Goal: Participate in discussion: Engage in conversation with other users on a specific topic

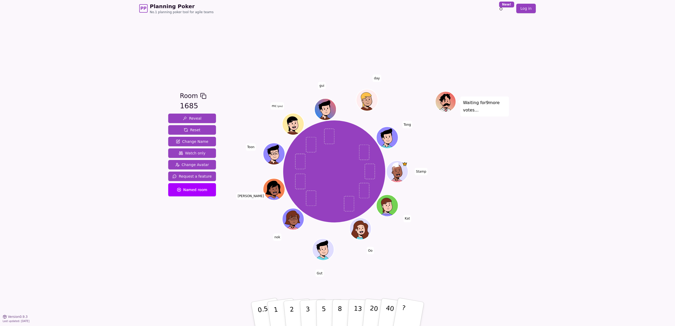
click at [441, 195] on div "Waiting for 9 more votes..." at bounding box center [472, 166] width 74 height 151
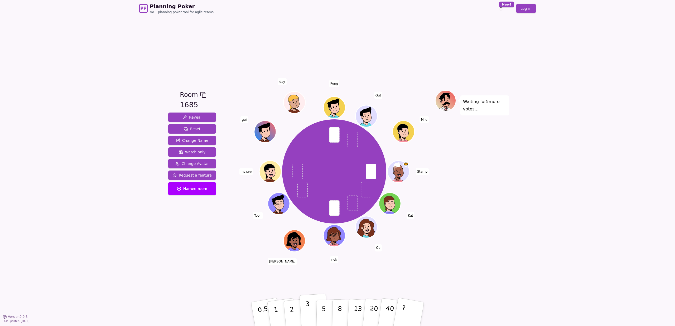
click at [307, 316] on p "3" at bounding box center [308, 314] width 6 height 29
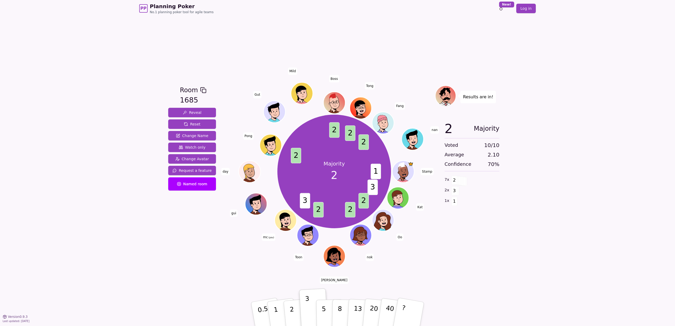
click at [209, 272] on div "Room 1685 Reveal Reset Change Name Watch only Change Avatar Request a feature N…" at bounding box center [337, 167] width 343 height 300
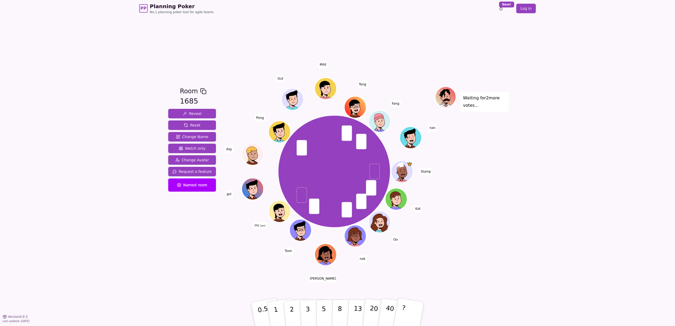
click at [531, 236] on div "PP Planning Poker No.1 planning poker tool for agile teams Toggle theme New! Lo…" at bounding box center [337, 163] width 675 height 326
click at [306, 308] on p "3" at bounding box center [308, 314] width 6 height 29
click at [582, 228] on div "PP Planning Poker No.1 planning poker tool for agile teams Toggle theme New! Lo…" at bounding box center [337, 163] width 675 height 326
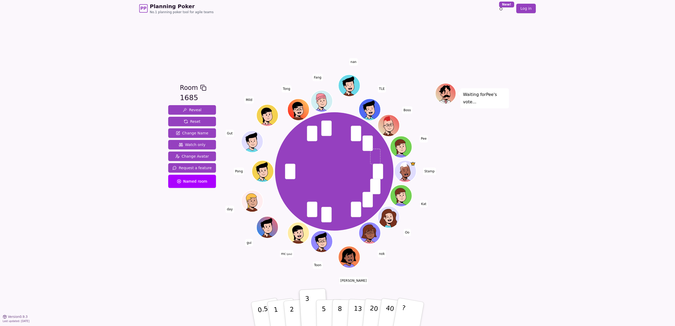
click at [481, 244] on div "Waiting for [PERSON_NAME] 's vote..." at bounding box center [472, 167] width 74 height 168
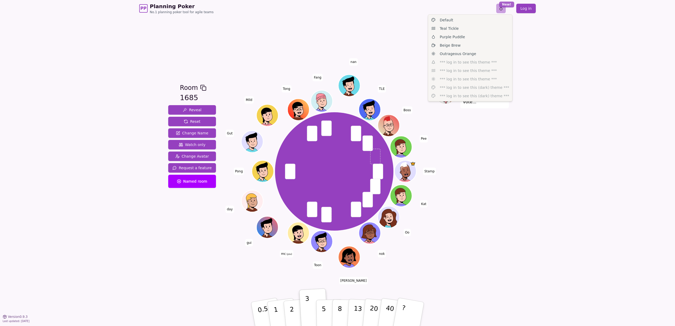
click at [504, 3] on html "PP Planning Poker No.1 planning poker tool for agile teams Toggle theme New! Lo…" at bounding box center [337, 163] width 675 height 326
click at [466, 46] on div "Beige Brew" at bounding box center [470, 45] width 82 height 8
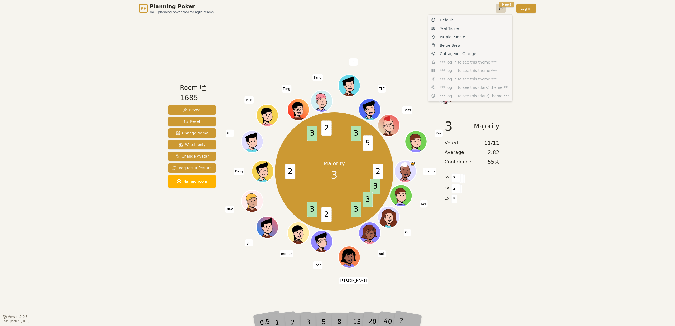
click at [505, 4] on html "PP Planning Poker No.1 planning poker tool for agile teams Toggle theme New! Lo…" at bounding box center [337, 163] width 675 height 326
click at [476, 55] on div "Outrageous Orange" at bounding box center [470, 54] width 82 height 8
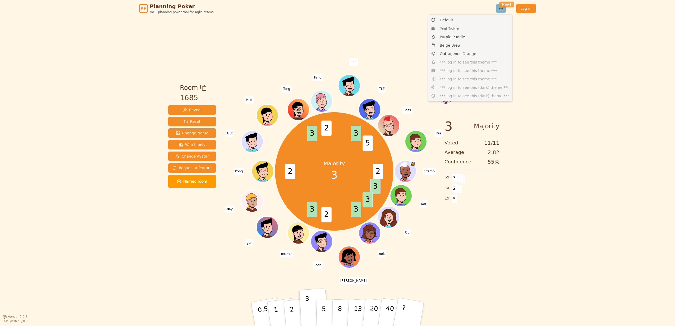
click at [505, 2] on html "PP Planning Poker No.1 planning poker tool for agile teams Toggle theme New! Lo…" at bounding box center [337, 163] width 675 height 326
click at [477, 35] on div "Purple Puddle" at bounding box center [470, 37] width 82 height 8
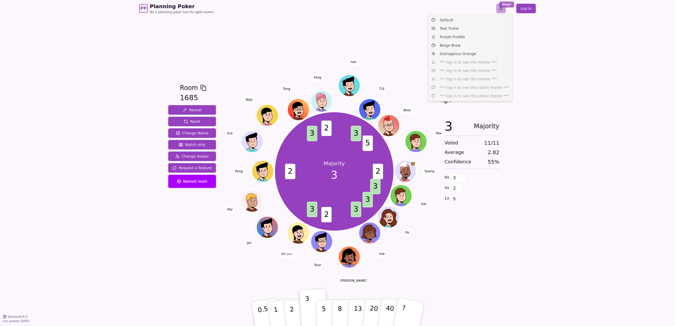
click at [503, 2] on html "PP Planning Poker No.1 planning poker tool for agile teams Toggle theme New! Lo…" at bounding box center [337, 163] width 675 height 326
click at [461, 30] on div "Teal Tickle" at bounding box center [470, 28] width 82 height 8
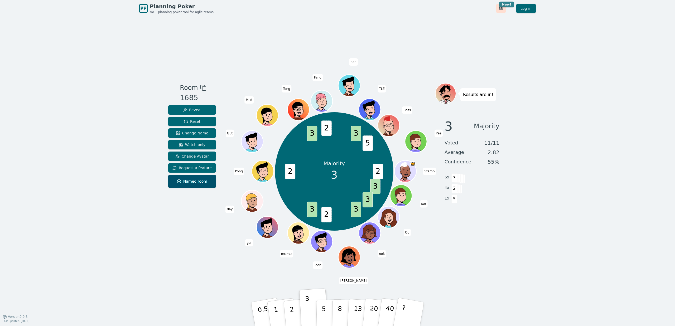
click at [507, 6] on html "PP Planning Poker No.1 planning poker tool for agile teams Toggle theme New! Lo…" at bounding box center [337, 163] width 675 height 326
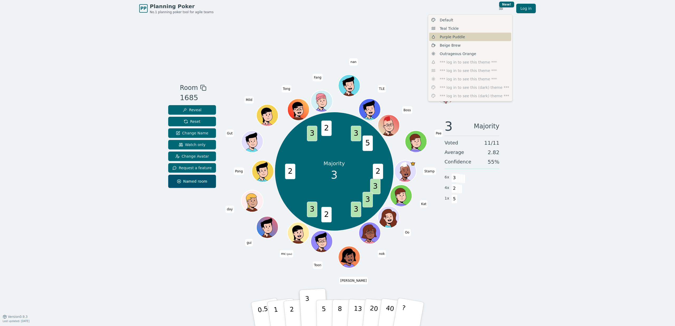
click at [452, 35] on span "Purple Puddle" at bounding box center [452, 36] width 25 height 5
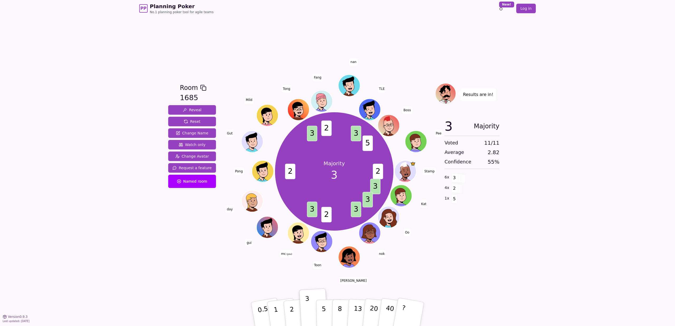
click at [504, 279] on div "Room 1685 Reveal Reset Change Name Watch only Change Avatar Request a feature N…" at bounding box center [337, 167] width 343 height 300
click at [604, 194] on div "PP Planning Poker No.1 planning poker tool for agile teams Toggle theme New! Lo…" at bounding box center [337, 163] width 675 height 326
click at [97, 126] on div "PP Planning Poker No.1 planning poker tool for agile teams Toggle theme New! Lo…" at bounding box center [337, 163] width 675 height 326
click at [100, 135] on div "PP Planning Poker No.1 planning poker tool for agile teams Toggle theme New! Lo…" at bounding box center [337, 163] width 675 height 326
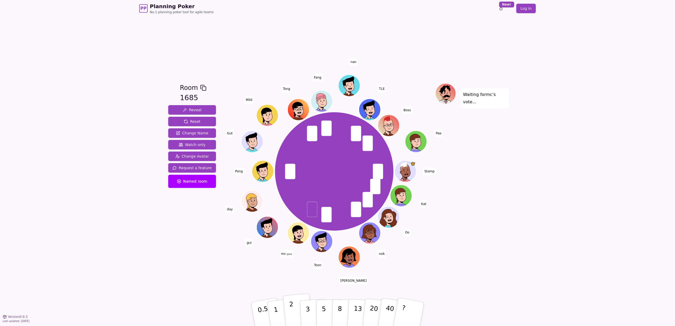
click at [287, 306] on button "2" at bounding box center [298, 314] width 30 height 42
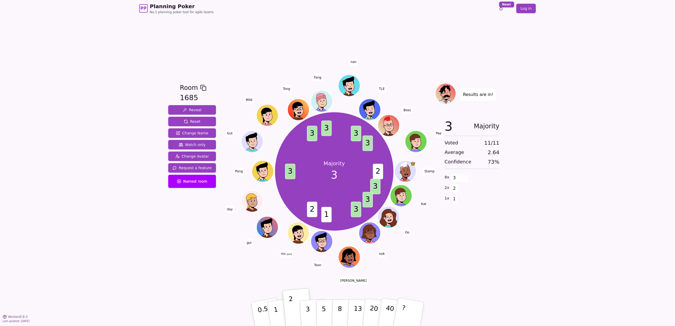
click at [134, 222] on div "PP Planning Poker No.1 planning poker tool for agile teams Toggle theme New! Lo…" at bounding box center [337, 163] width 675 height 326
click at [149, 208] on div "PP Planning Poker No.1 planning poker tool for agile teams Toggle theme New! Lo…" at bounding box center [337, 163] width 675 height 326
click at [89, 127] on div "PP Planning Poker No.1 planning poker tool for agile teams Toggle theme New! Lo…" at bounding box center [337, 163] width 675 height 326
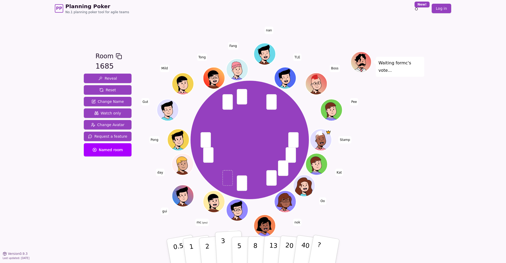
click at [221, 246] on p "3" at bounding box center [224, 251] width 6 height 29
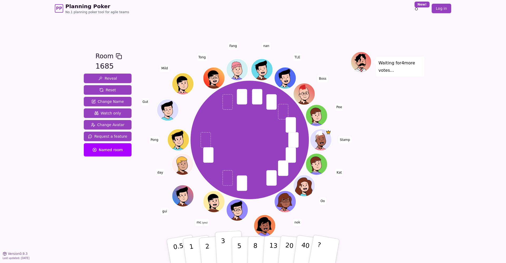
click at [217, 245] on button "3" at bounding box center [229, 250] width 29 height 41
click at [442, 159] on div "PP Planning Poker No.1 planning poker tool for agile teams Toggle theme New! Lo…" at bounding box center [253, 131] width 506 height 263
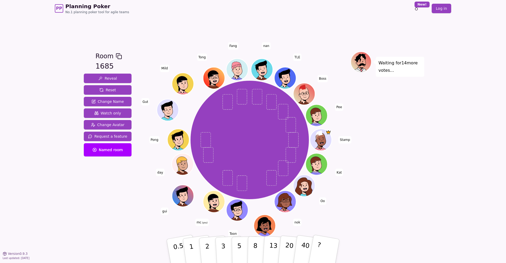
click at [455, 194] on div "PP Planning Poker No.1 planning poker tool for agile teams Toggle theme New! Lo…" at bounding box center [253, 131] width 506 height 263
click at [203, 246] on button "2" at bounding box center [213, 251] width 30 height 42
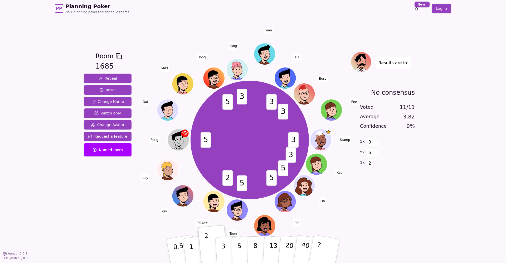
click at [41, 79] on div "PP Planning Poker No.1 planning poker tool for agile teams Toggle theme New! Lo…" at bounding box center [253, 131] width 506 height 263
click at [35, 81] on div "PP Planning Poker No.1 planning poker tool for agile teams Toggle theme New! Lo…" at bounding box center [253, 131] width 506 height 263
click at [152, 10] on div "PP Planning Poker No.1 planning poker tool for agile teams Toggle theme New! Lo…" at bounding box center [253, 8] width 396 height 17
click at [158, 20] on div "Room 1685 Reveal Reset Change Name Watch only Change Avatar Request a feature N…" at bounding box center [253, 135] width 343 height 236
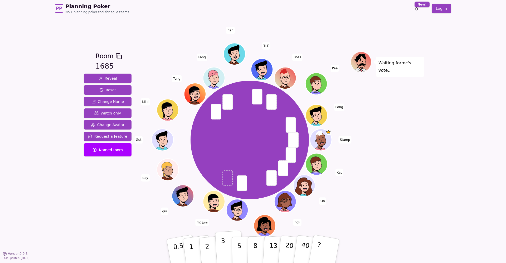
click at [219, 237] on button "3" at bounding box center [229, 250] width 29 height 41
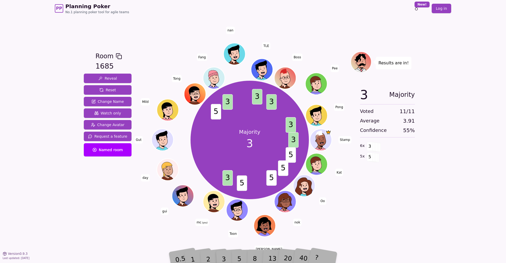
click at [85, 194] on div "Room 1685 Reveal Reset Change Name Watch only Change Avatar Request a feature N…" at bounding box center [108, 135] width 52 height 168
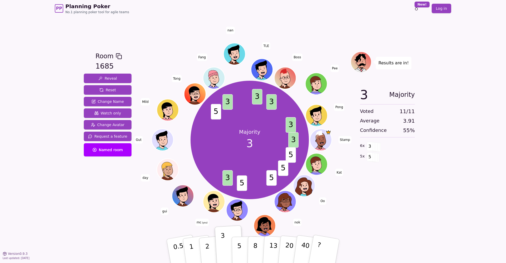
click at [30, 98] on div "PP Planning Poker No.1 planning poker tool for agile teams Toggle theme New! Lo…" at bounding box center [253, 131] width 506 height 263
click at [35, 90] on div "PP Planning Poker No.1 planning poker tool for agile teams Toggle theme New! Lo…" at bounding box center [253, 131] width 506 height 263
click at [40, 133] on div "PP Planning Poker No.1 planning poker tool for agile teams Toggle theme New! Lo…" at bounding box center [253, 131] width 506 height 263
click at [145, 34] on div "Room 1685 Reveal Reset Change Name Watch only Change Avatar Request a feature N…" at bounding box center [253, 135] width 343 height 236
click at [102, 89] on span "Reset" at bounding box center [107, 89] width 17 height 5
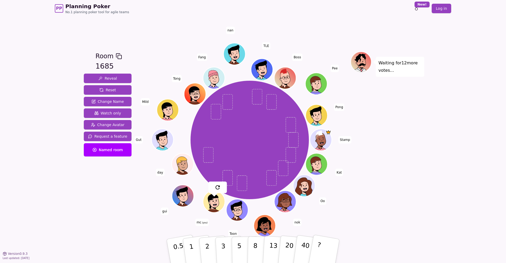
click at [187, 26] on div "Room 1685 Reveal Reset Change Name Watch only Change Avatar Request a feature N…" at bounding box center [253, 135] width 343 height 236
click at [248, 244] on button "8" at bounding box center [260, 251] width 27 height 40
click at [64, 204] on div "PP Planning Poker No.1 planning poker tool for agile teams Toggle theme New! Lo…" at bounding box center [253, 131] width 506 height 263
click at [45, 98] on div "PP Planning Poker No.1 planning poker tool for agile teams Toggle theme New! Lo…" at bounding box center [253, 131] width 506 height 263
click at [40, 94] on div "PP Planning Poker No.1 planning poker tool for agile teams Toggle theme New! Lo…" at bounding box center [253, 131] width 506 height 263
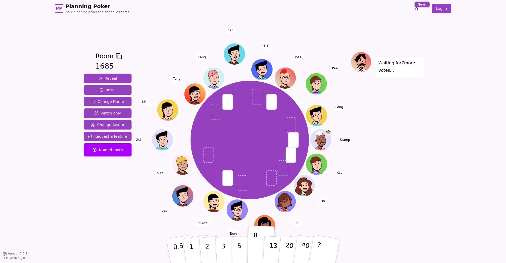
click at [40, 94] on div "PP Planning Poker No.1 planning poker tool for agile teams Toggle theme New! Lo…" at bounding box center [253, 131] width 506 height 263
click at [269, 241] on button "13" at bounding box center [276, 250] width 29 height 41
click at [454, 202] on div "PP Planning Poker No.1 planning poker tool for agile teams Toggle theme New! Lo…" at bounding box center [253, 131] width 506 height 263
click at [159, 14] on div "PP Planning Poker No.1 planning poker tool for agile teams Toggle theme New! Lo…" at bounding box center [253, 8] width 396 height 17
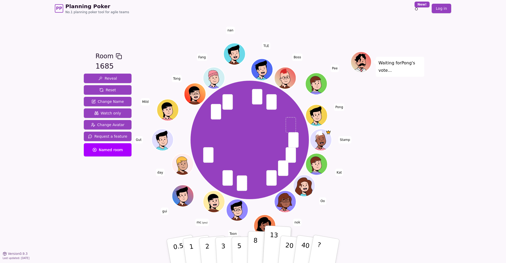
click at [254, 244] on p "8" at bounding box center [255, 250] width 4 height 28
click at [269, 242] on button "13" at bounding box center [276, 250] width 29 height 41
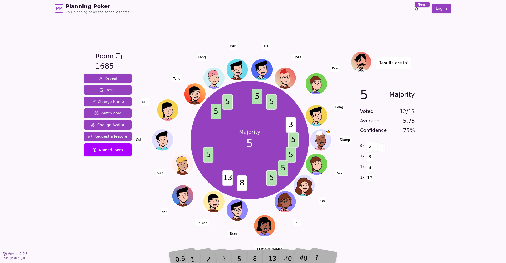
click at [392, 222] on div "Room 1685 Reveal Reset Change Name Watch only Change Avatar Request a feature N…" at bounding box center [253, 135] width 343 height 236
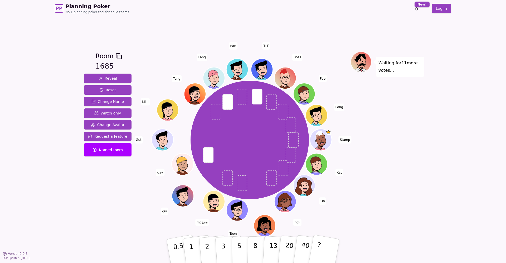
click at [121, 211] on div "Room 1685 Reveal Reset Change Name Watch only Change Avatar Request a feature N…" at bounding box center [108, 135] width 52 height 168
click at [193, 242] on button "1" at bounding box center [197, 251] width 31 height 43
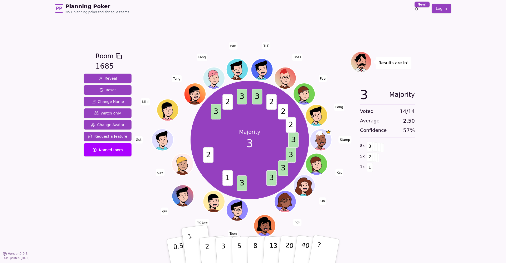
click at [400, 183] on div "3 Majority Voted 14 / 14 Average 2.50 Confidence 57 % 8 x 3 5 x 2 1 x 1" at bounding box center [387, 135] width 74 height 105
click at [318, 22] on div "Room 1685 Reveal Reset Change Name Watch only Change Avatar Request a feature N…" at bounding box center [253, 135] width 343 height 236
